Goal: Task Accomplishment & Management: Manage account settings

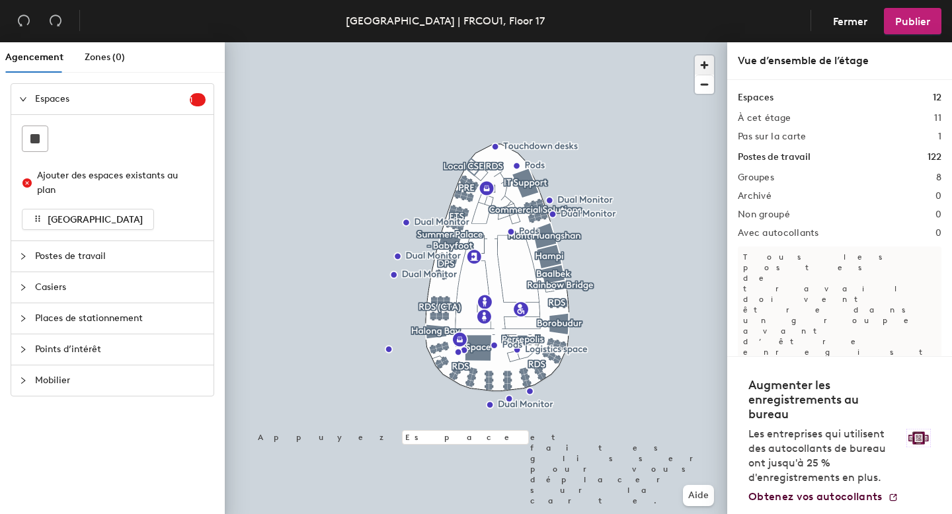
click at [704, 60] on span "button" at bounding box center [704, 65] width 19 height 19
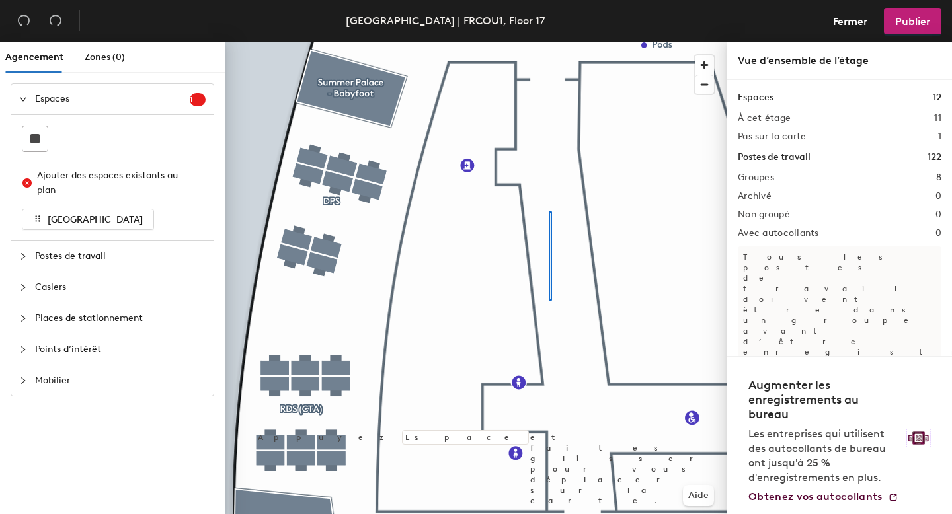
click at [549, 42] on div at bounding box center [476, 42] width 502 height 0
click at [248, 42] on div at bounding box center [476, 42] width 502 height 0
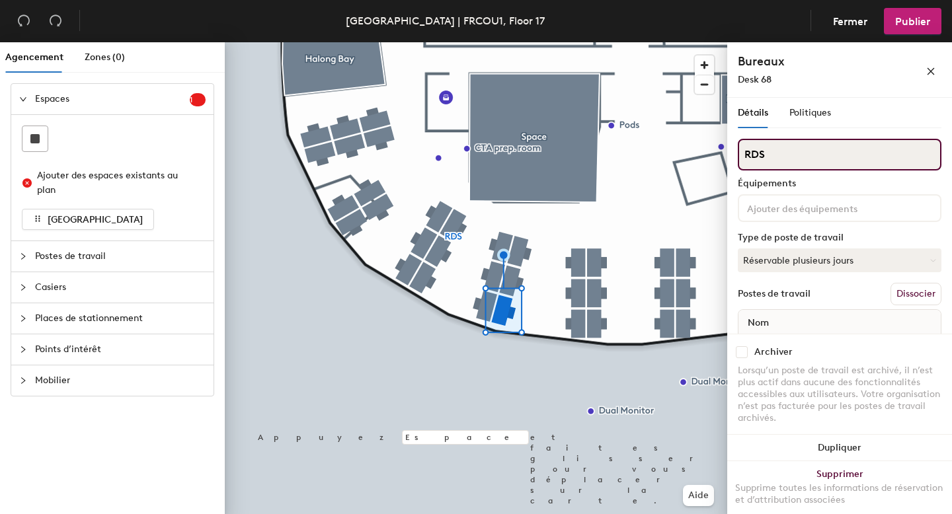
click at [773, 150] on input "RDS" at bounding box center [840, 155] width 204 height 32
type input "R"
type input "PMSI"
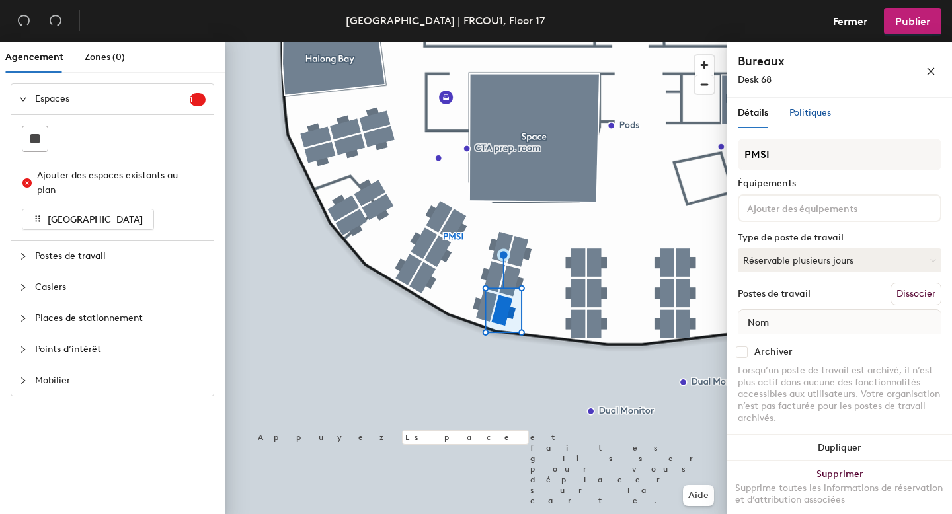
click at [796, 109] on span "Politiques" at bounding box center [810, 112] width 42 height 11
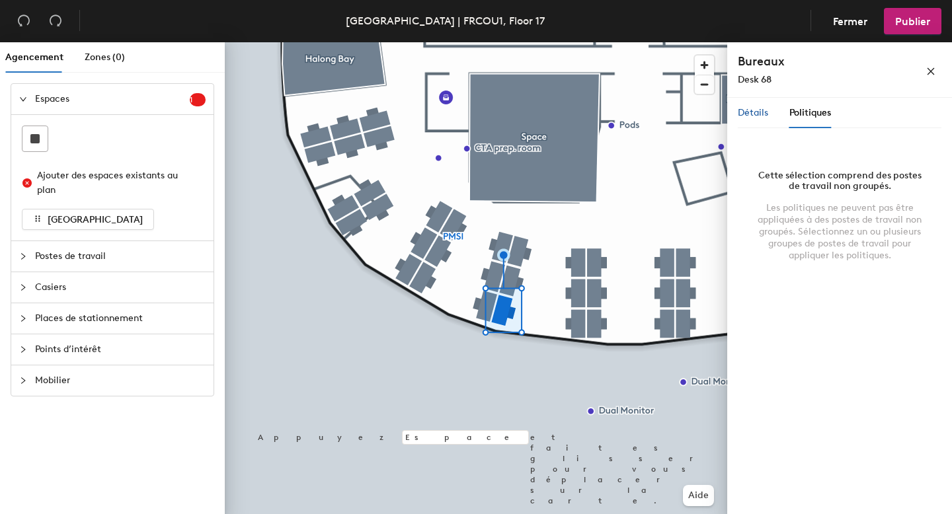
click at [745, 114] on span "Détails" at bounding box center [753, 112] width 30 height 11
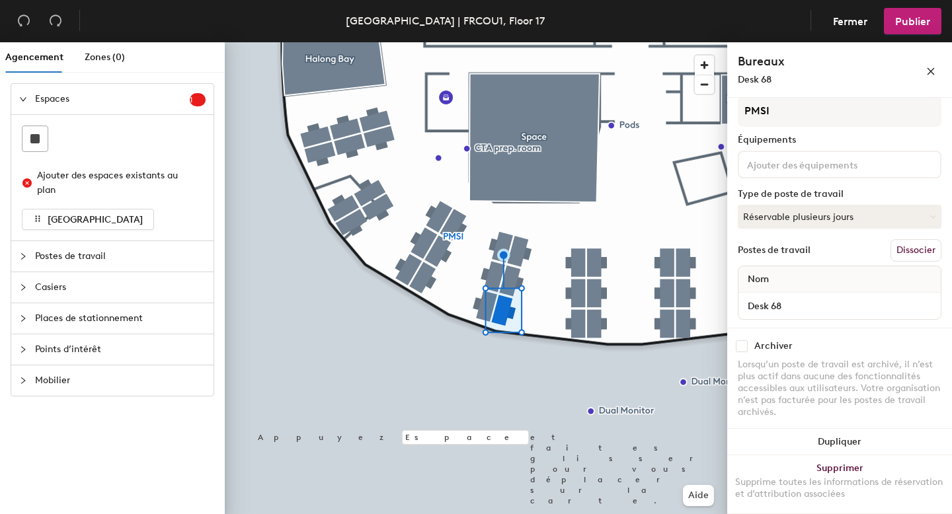
scroll to position [48, 0]
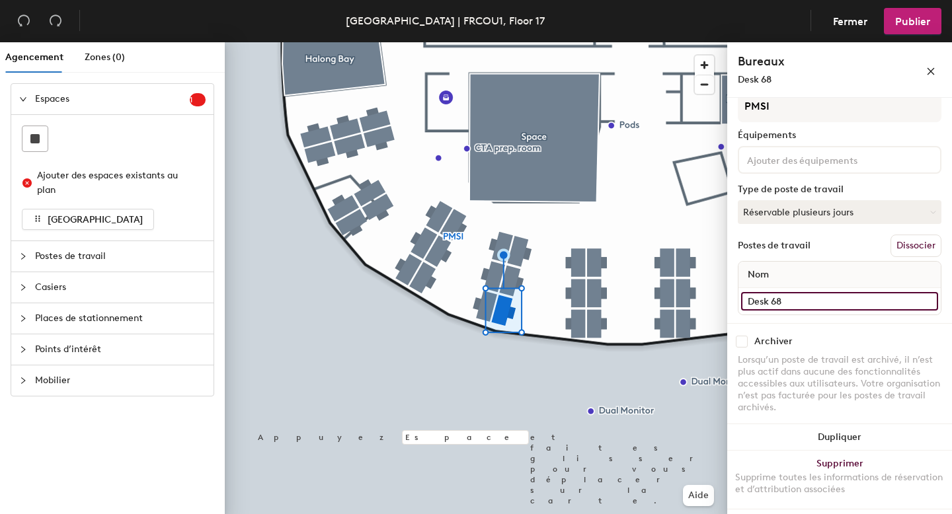
click at [792, 307] on input "Desk 68" at bounding box center [839, 301] width 197 height 19
type input "PMSI"
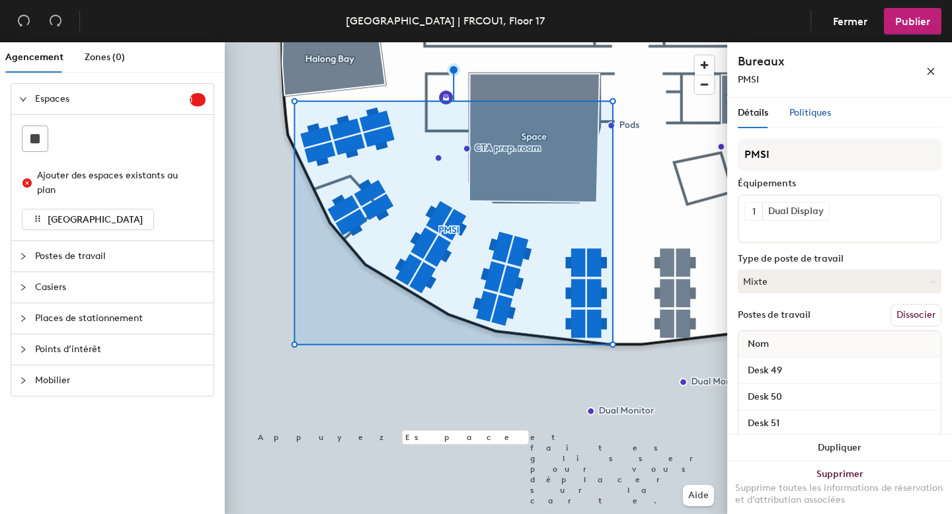
click at [814, 118] on span "Politiques" at bounding box center [810, 112] width 42 height 11
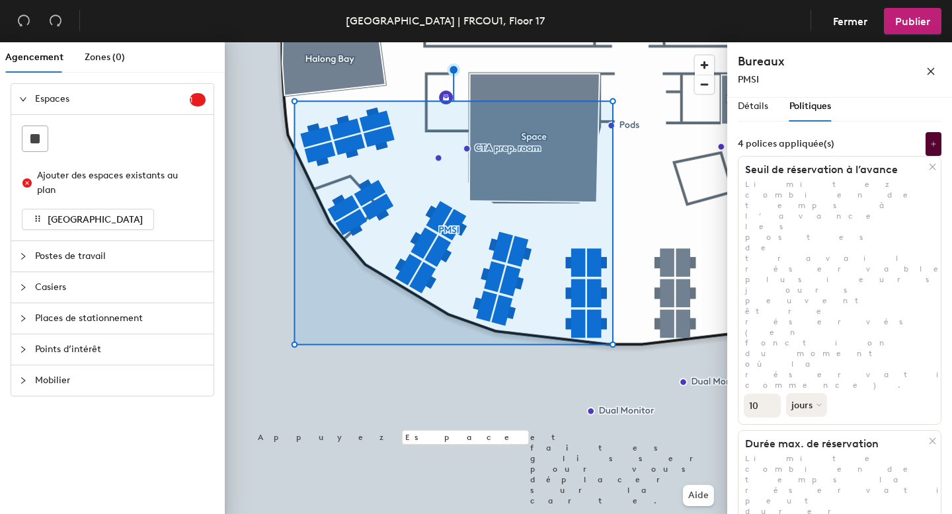
scroll to position [0, 0]
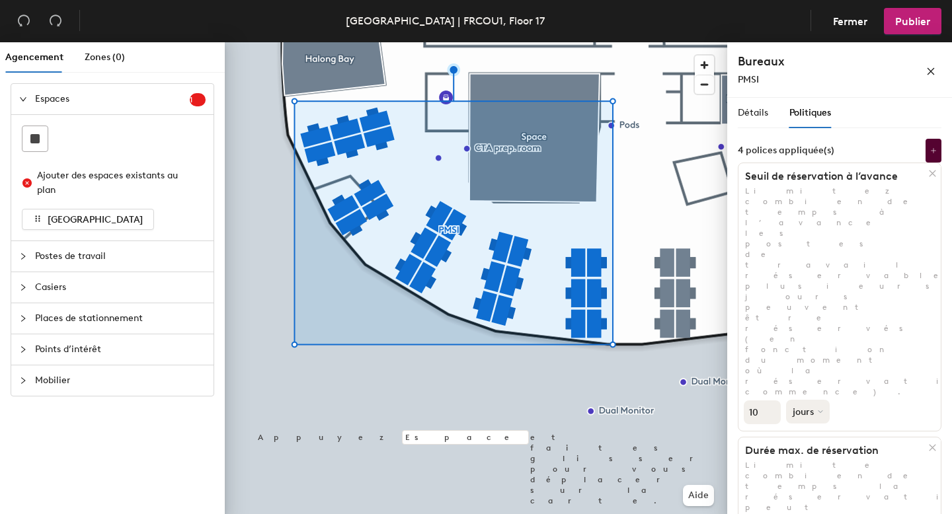
click at [816, 400] on button "jours" at bounding box center [808, 412] width 44 height 24
click at [757, 400] on input "10" at bounding box center [761, 412] width 37 height 24
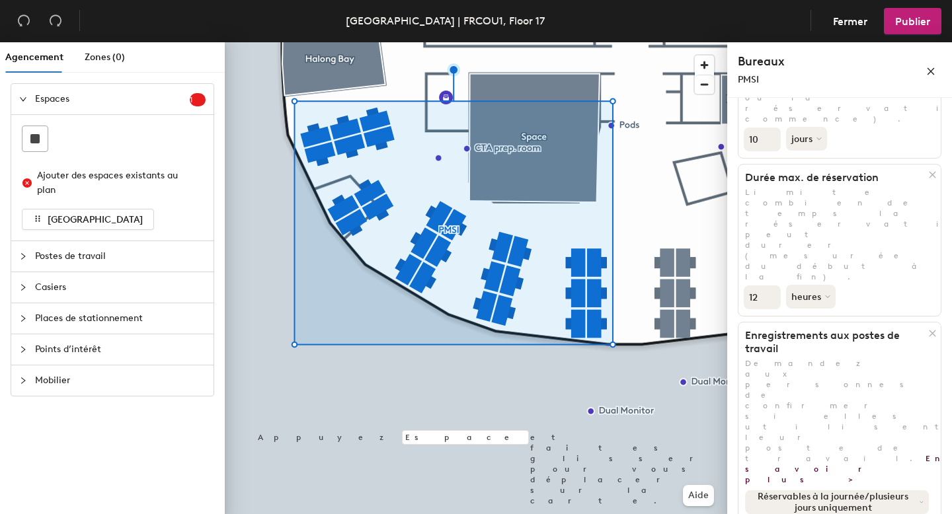
scroll to position [272, 0]
click at [60, 251] on span "Postes de travail" at bounding box center [120, 256] width 171 height 30
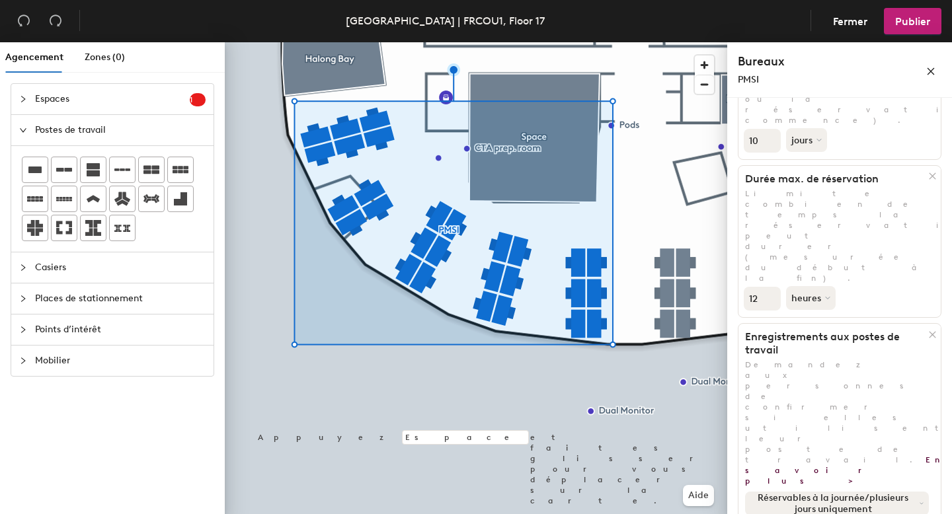
click at [118, 100] on span "Espaces" at bounding box center [112, 99] width 155 height 30
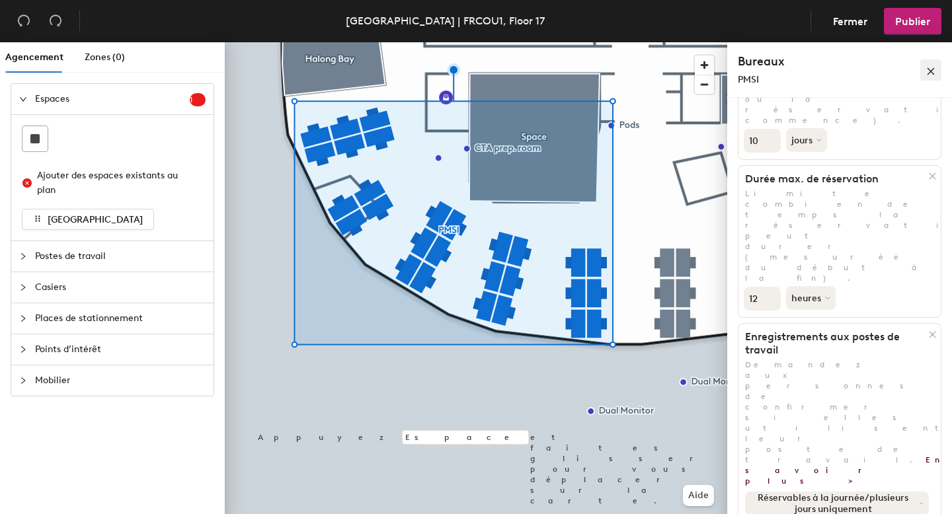
click at [938, 69] on button "button" at bounding box center [930, 69] width 21 height 21
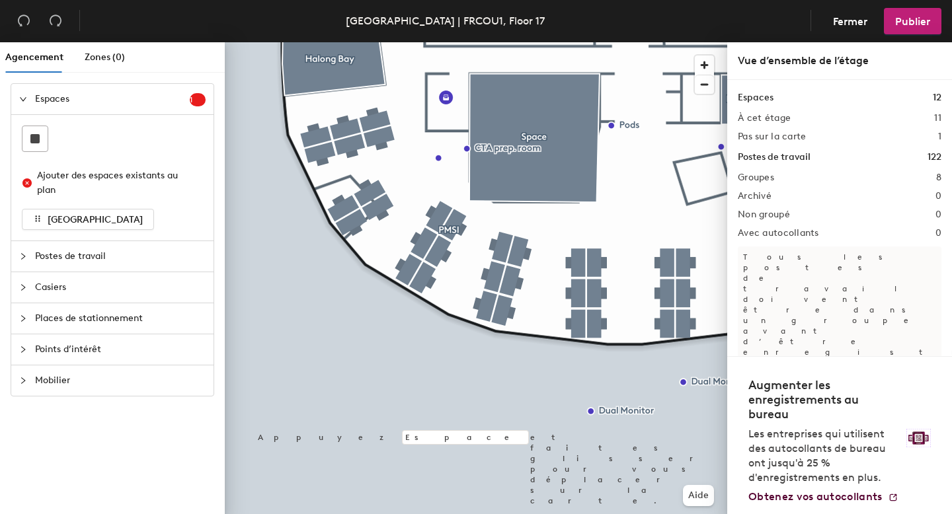
click at [502, 42] on div at bounding box center [476, 42] width 502 height 0
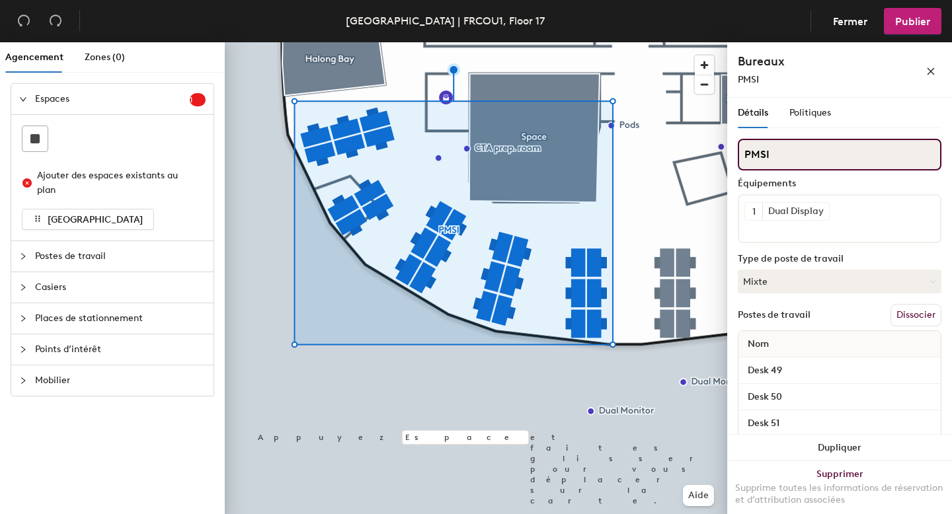
click at [807, 159] on input "PMSI" at bounding box center [840, 155] width 204 height 32
type input "P"
type input "RDS"
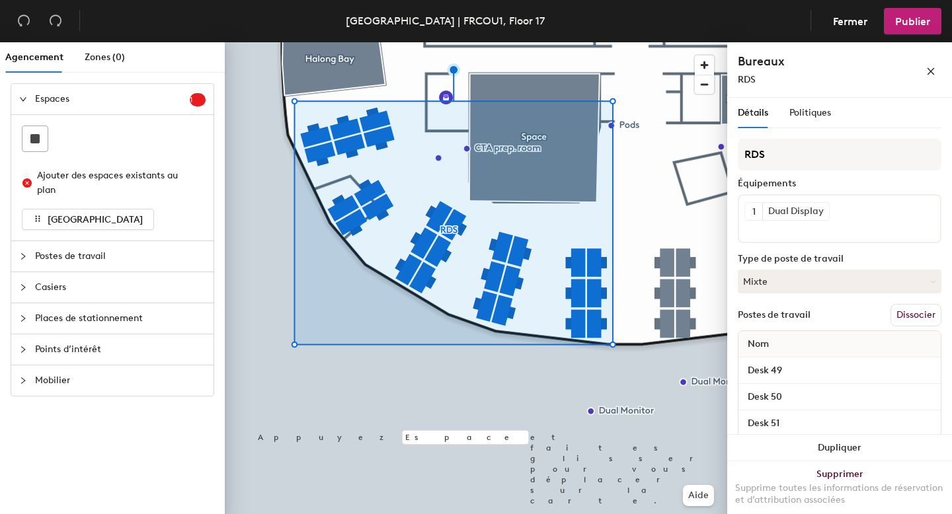
click at [882, 178] on div "Équipements" at bounding box center [840, 183] width 204 height 11
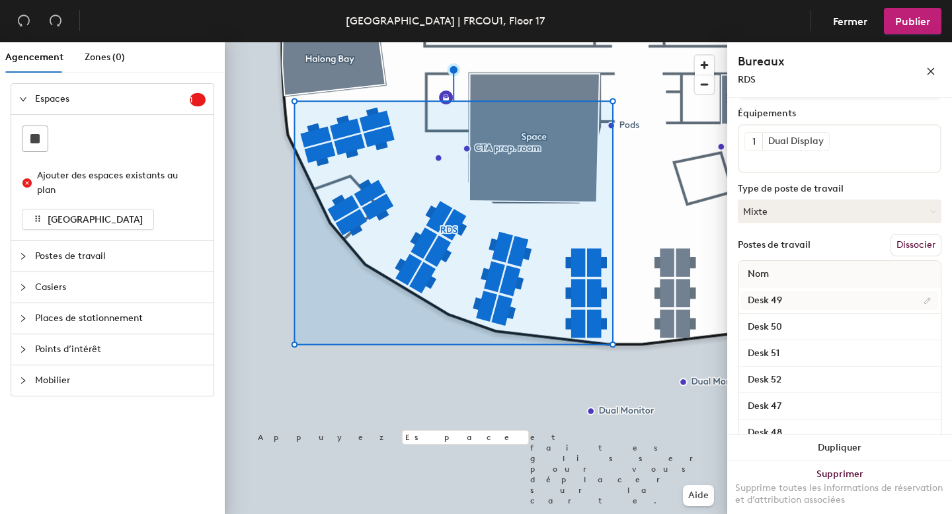
scroll to position [68, 0]
click at [521, 42] on div at bounding box center [476, 42] width 502 height 0
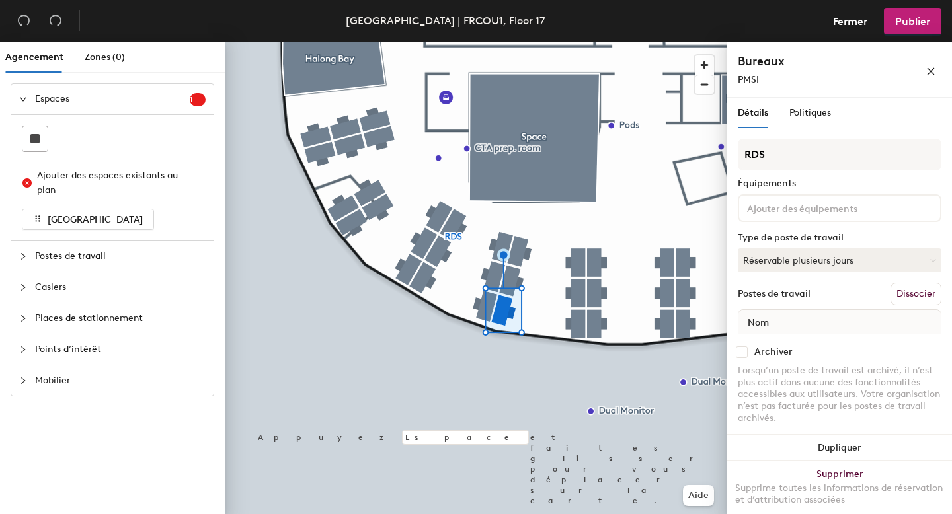
scroll to position [48, 0]
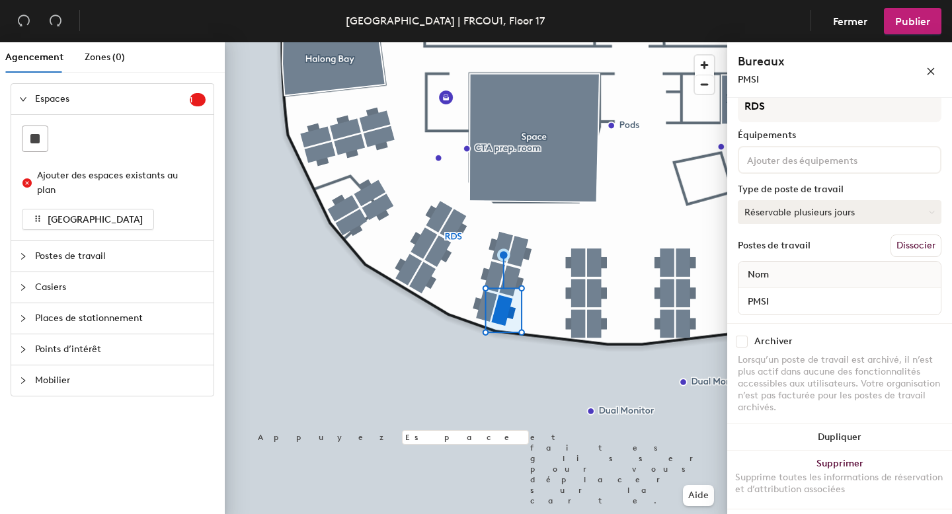
click at [855, 212] on button "Réservable plusieurs jours" at bounding box center [840, 212] width 204 height 24
click at [772, 250] on div "Attribué" at bounding box center [804, 253] width 132 height 20
click at [922, 27] on button "Publier" at bounding box center [912, 21] width 57 height 26
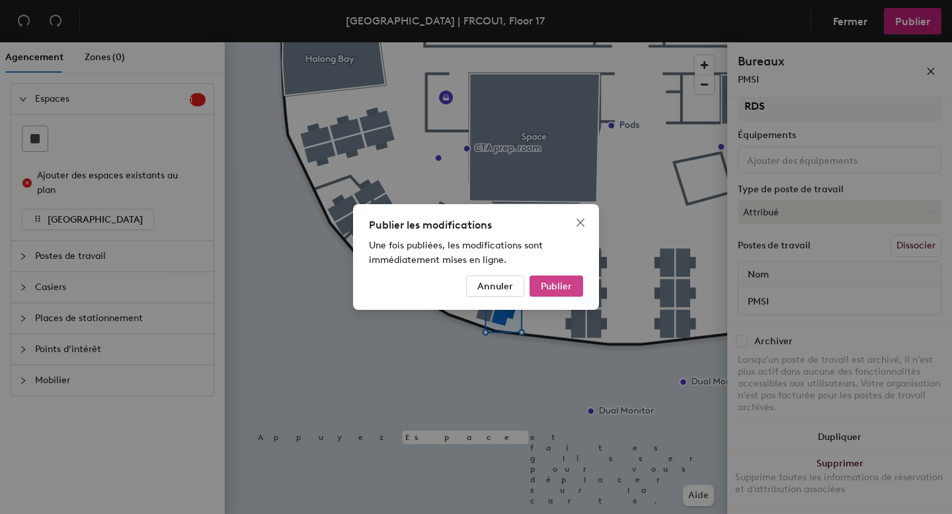
click at [557, 284] on span "Publier" at bounding box center [556, 286] width 31 height 11
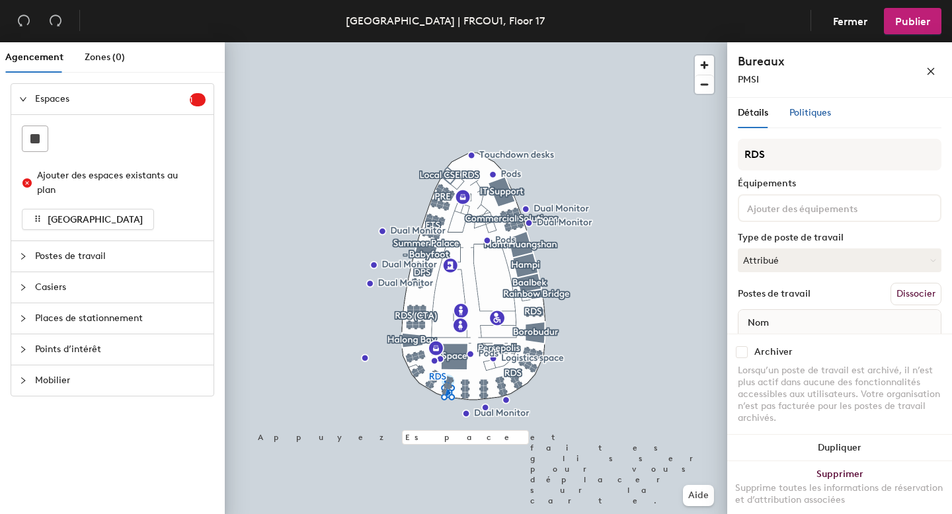
click at [825, 107] on span "Politiques" at bounding box center [810, 112] width 42 height 11
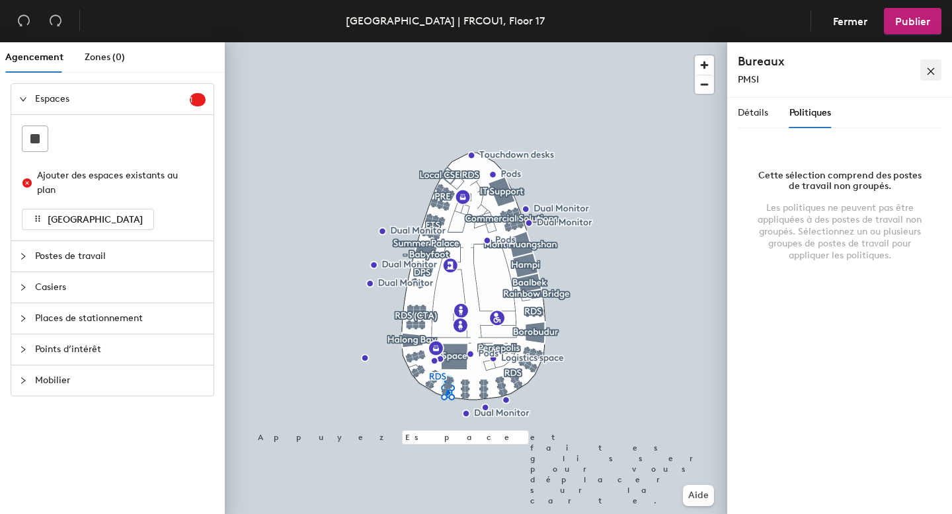
click at [925, 73] on button "button" at bounding box center [930, 69] width 21 height 21
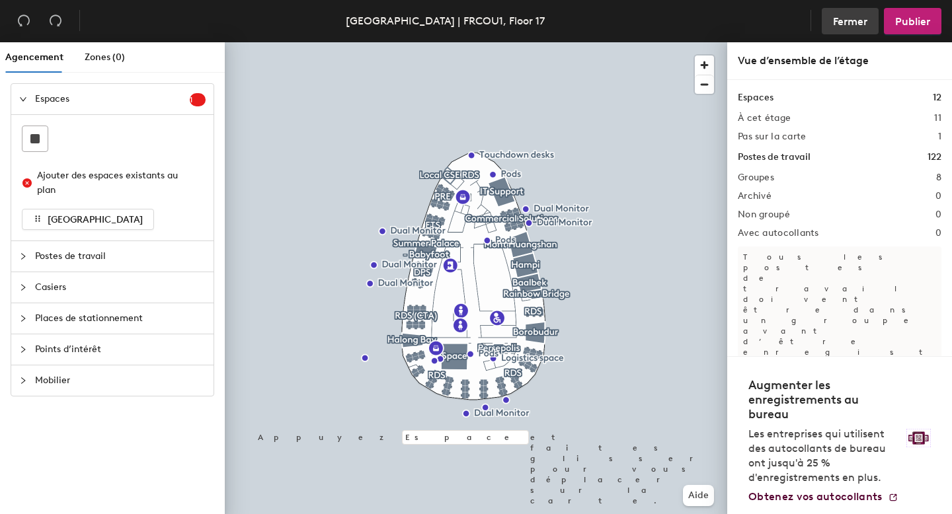
click at [845, 15] on span "Fermer" at bounding box center [850, 21] width 34 height 13
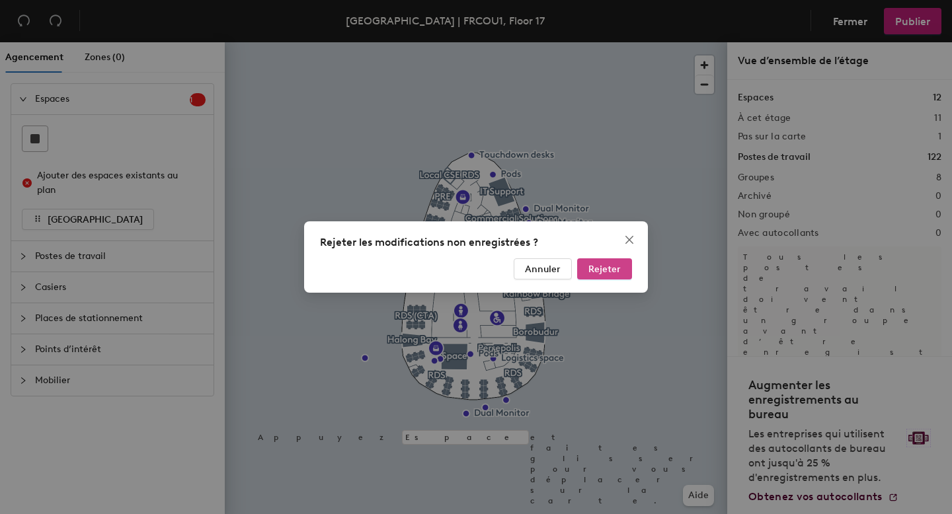
click at [608, 272] on span "Rejeter" at bounding box center [604, 269] width 32 height 11
